Goal: Task Accomplishment & Management: Manage account settings

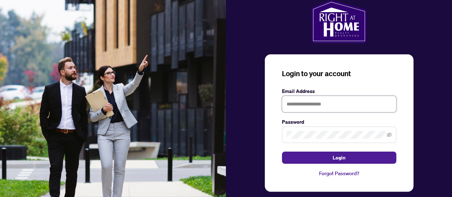
click at [331, 101] on input "text" at bounding box center [339, 104] width 114 height 16
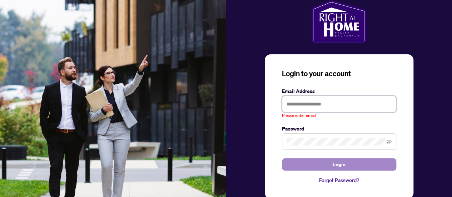
type input "**********"
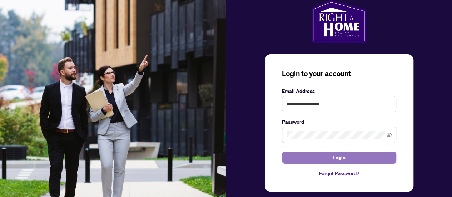
click at [347, 157] on button "Login" at bounding box center [339, 158] width 114 height 12
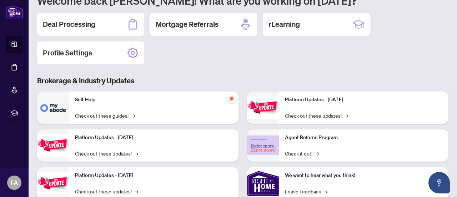
scroll to position [36, 0]
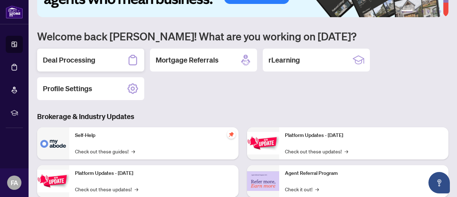
click at [84, 64] on h2 "Deal Processing" at bounding box center [69, 60] width 53 height 10
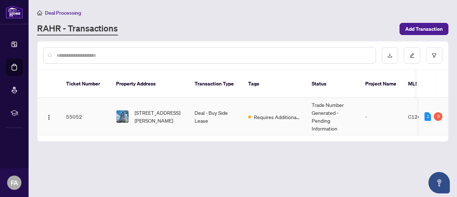
click at [205, 112] on td "Deal - Buy Side Lease" at bounding box center [216, 117] width 54 height 38
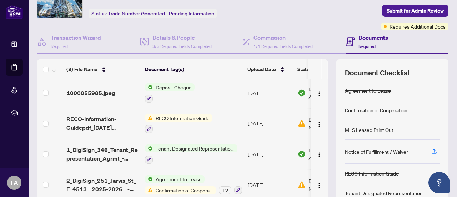
scroll to position [71, 0]
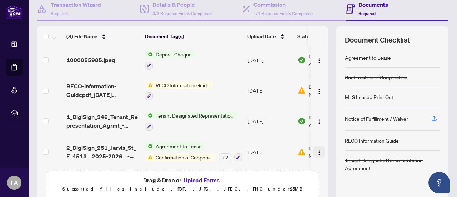
click at [317, 152] on img "button" at bounding box center [320, 153] width 6 height 6
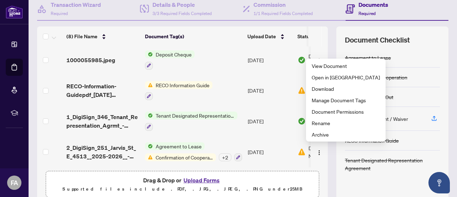
click at [204, 176] on button "Upload Forms" at bounding box center [202, 179] width 40 height 9
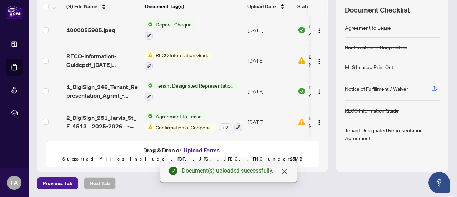
scroll to position [0, 0]
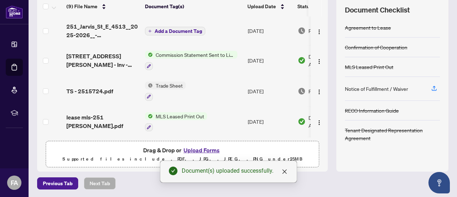
click at [190, 33] on span "Add a Document Tag" at bounding box center [179, 31] width 48 height 5
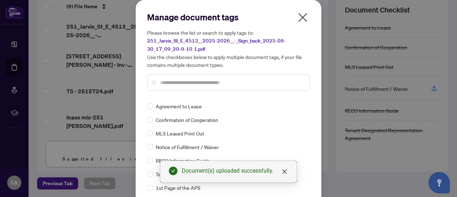
click at [194, 117] on span "Confirmation of Cooperation" at bounding box center [187, 120] width 63 height 8
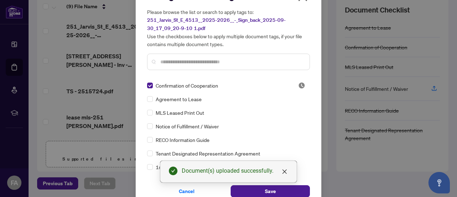
scroll to position [31, 0]
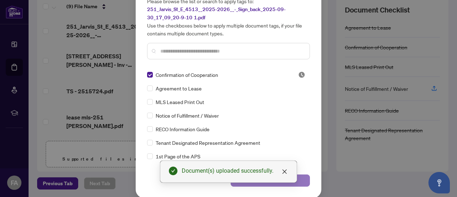
click at [303, 182] on button "Save" at bounding box center [270, 180] width 79 height 12
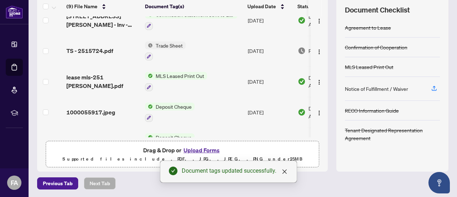
scroll to position [0, 0]
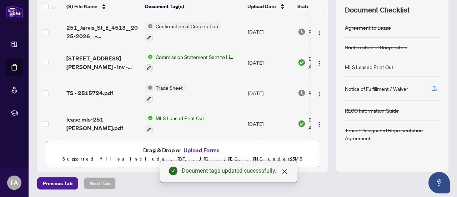
click at [167, 85] on span "Trade Sheet" at bounding box center [169, 88] width 33 height 8
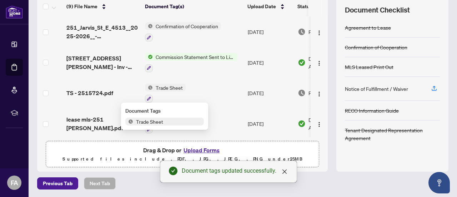
click at [208, 88] on td "Trade Sheet" at bounding box center [193, 93] width 103 height 31
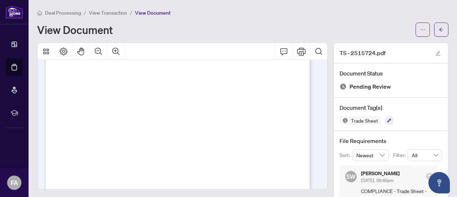
scroll to position [234, 0]
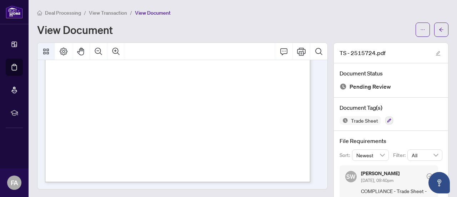
click at [48, 51] on icon "Thumbnails" at bounding box center [46, 51] width 9 height 9
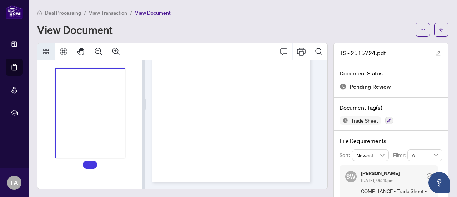
scroll to position [96, 0]
click at [48, 51] on icon "Thumbnails" at bounding box center [46, 51] width 9 height 9
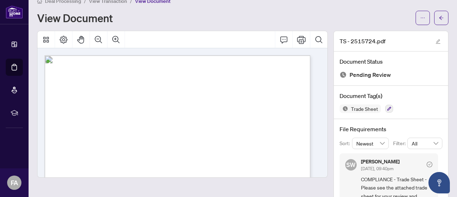
scroll to position [0, 0]
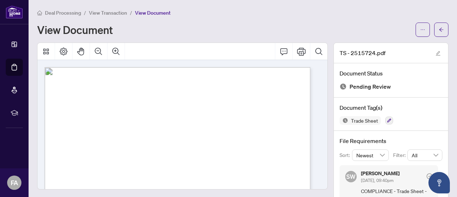
click at [109, 13] on span "View Transaction" at bounding box center [108, 13] width 38 height 6
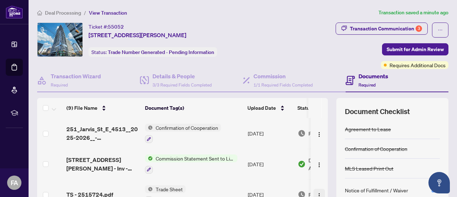
click at [317, 190] on span "button" at bounding box center [320, 194] width 6 height 8
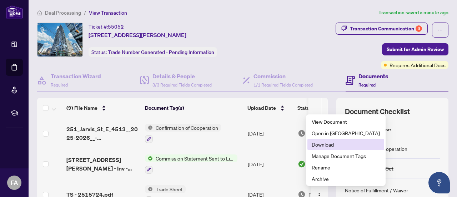
click at [333, 143] on span "Download" at bounding box center [346, 144] width 68 height 8
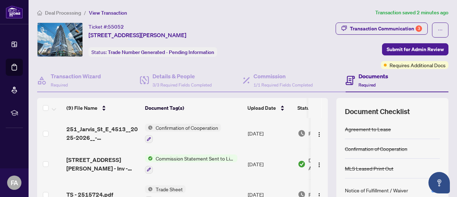
scroll to position [36, 0]
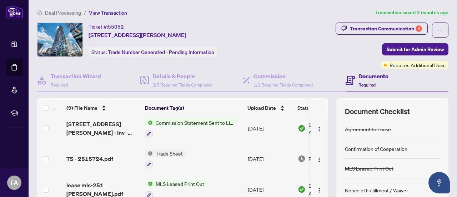
click at [184, 153] on span "Trade Sheet" at bounding box center [169, 153] width 33 height 8
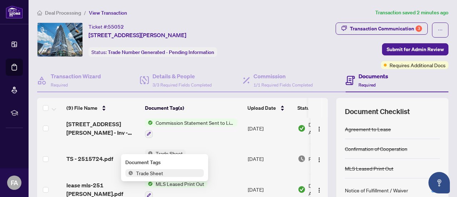
scroll to position [71, 0]
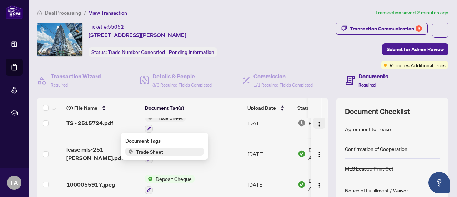
click at [317, 123] on img "button" at bounding box center [320, 124] width 6 height 6
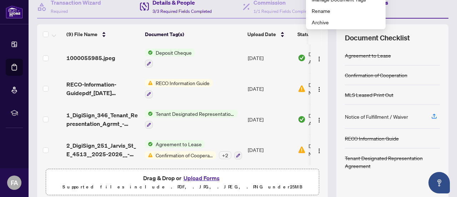
scroll to position [101, 0]
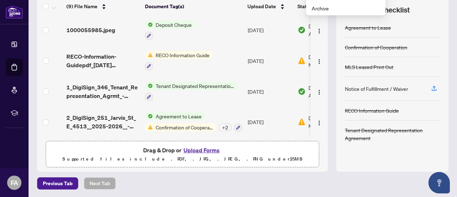
click at [207, 150] on button "Upload Forms" at bounding box center [202, 149] width 40 height 9
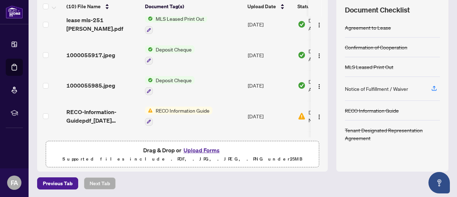
scroll to position [183, 0]
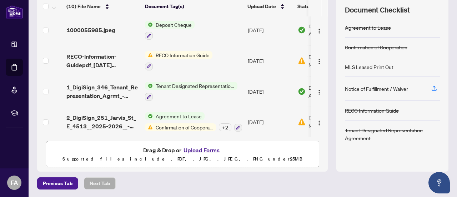
click at [207, 150] on button "Upload Forms" at bounding box center [202, 149] width 40 height 9
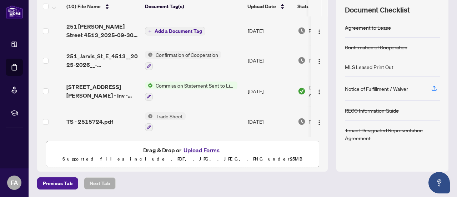
scroll to position [0, 0]
click at [188, 34] on button "Add a Document Tag" at bounding box center [175, 31] width 60 height 9
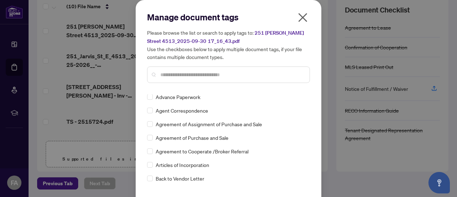
scroll to position [107, 0]
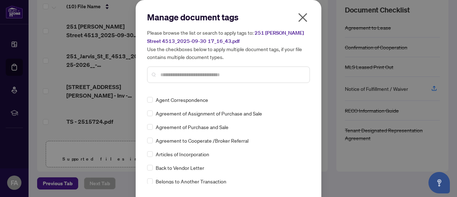
click at [177, 75] on input "text" at bounding box center [232, 75] width 144 height 8
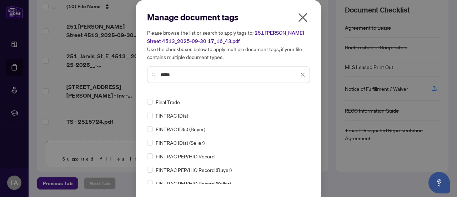
scroll to position [0, 0]
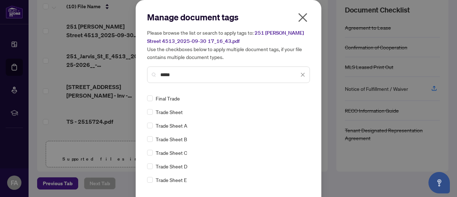
type input "*****"
click at [173, 110] on span "Trade Sheet" at bounding box center [169, 112] width 27 height 8
click at [150, 112] on div "Trade Sheet" at bounding box center [226, 112] width 159 height 8
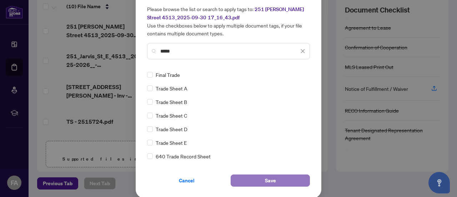
click at [287, 180] on button "Save" at bounding box center [270, 180] width 79 height 12
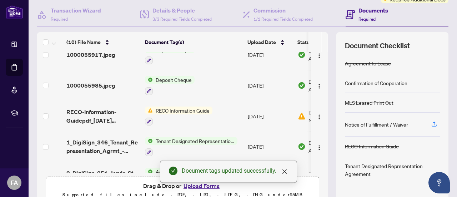
scroll to position [185, 0]
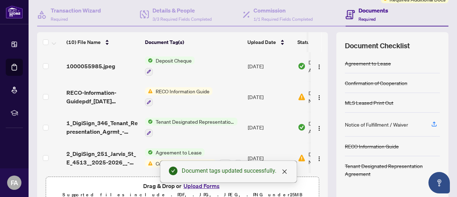
click at [178, 90] on span "RECO Information Guide" at bounding box center [183, 91] width 60 height 8
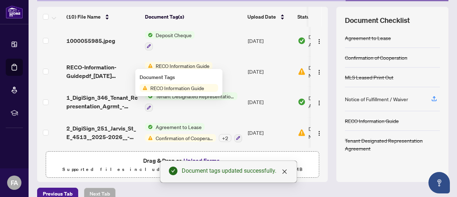
scroll to position [101, 0]
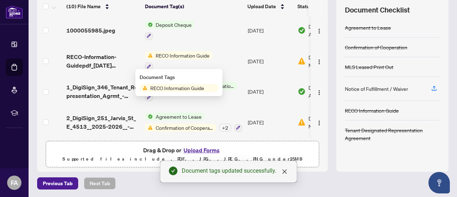
click at [179, 88] on span "RECO Information Guide" at bounding box center [178, 88] width 60 height 8
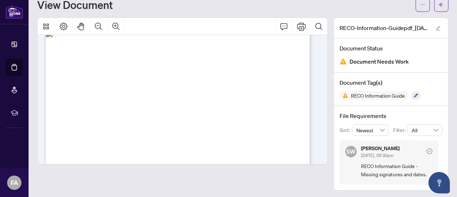
scroll to position [4209, 0]
